Goal: Transaction & Acquisition: Purchase product/service

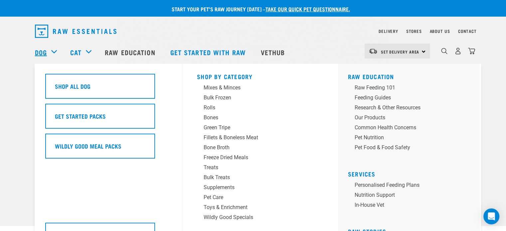
click at [40, 51] on link "Dog" at bounding box center [41, 52] width 12 height 10
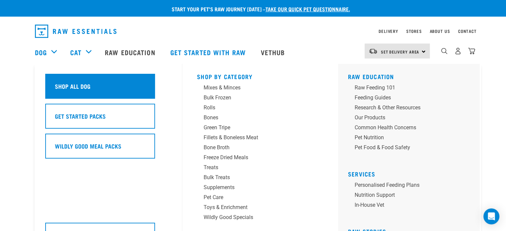
click at [65, 87] on h5 "Shop All Dog" at bounding box center [73, 86] width 36 height 9
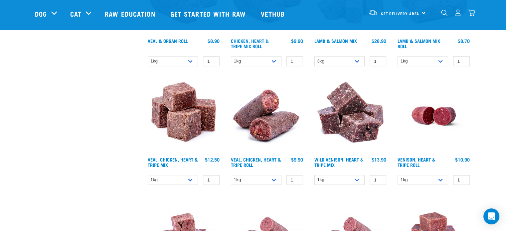
scroll to position [798, 0]
